Goal: Find contact information: Find contact information

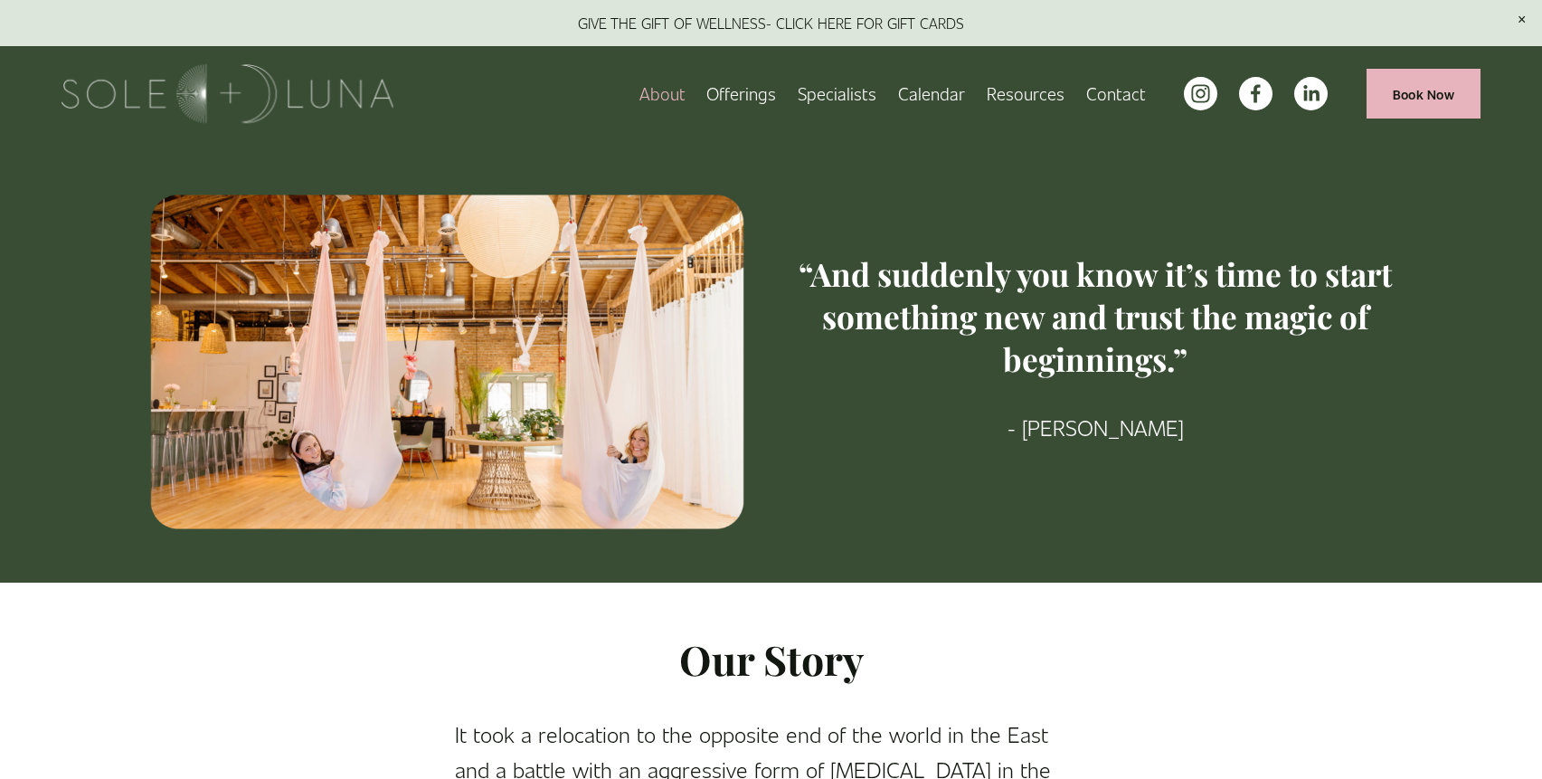
click at [1114, 100] on link "Contact" at bounding box center [1116, 94] width 60 height 32
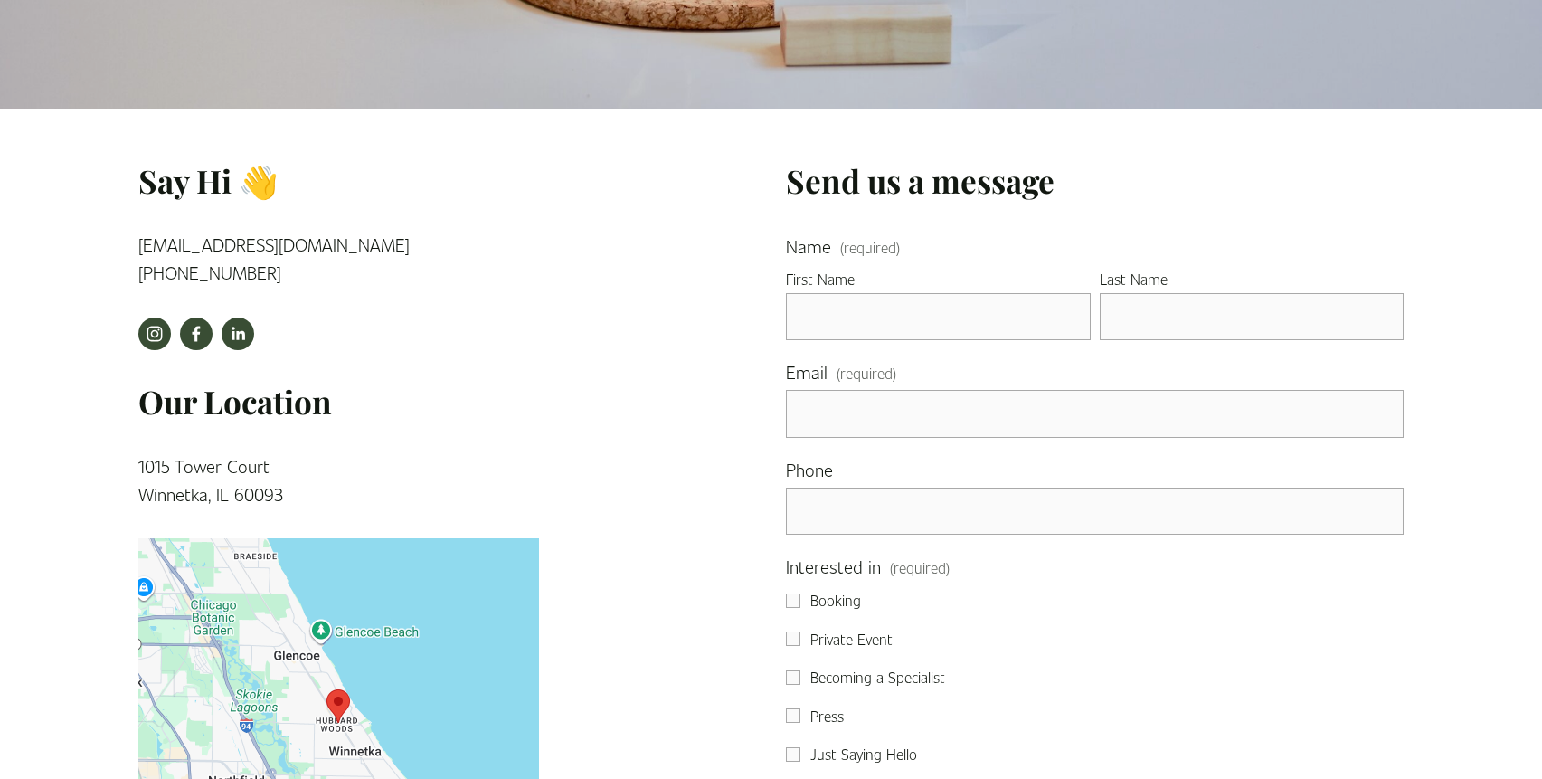
scroll to position [203, 0]
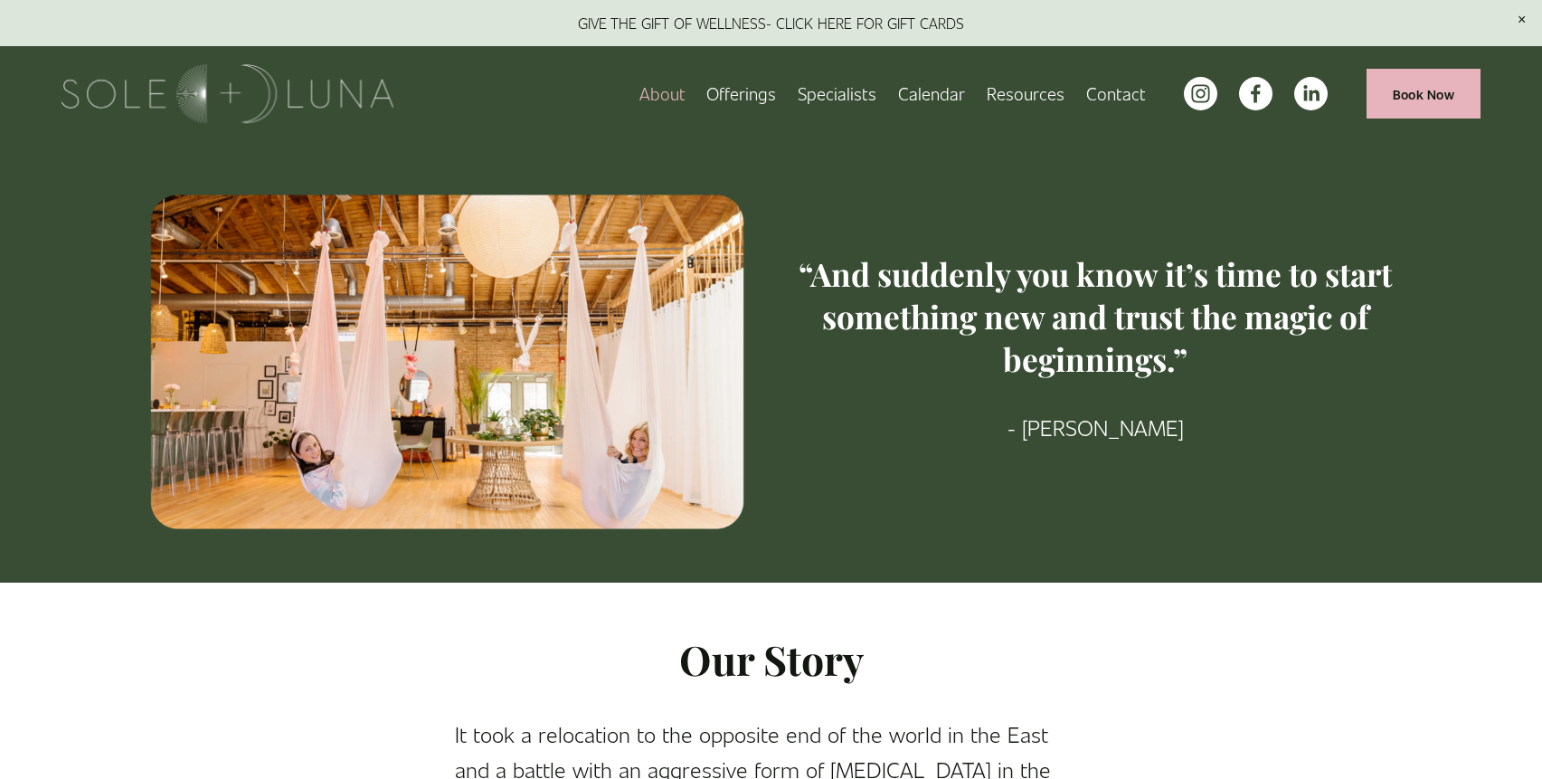
scroll to position [629, 0]
